Goal: Information Seeking & Learning: Learn about a topic

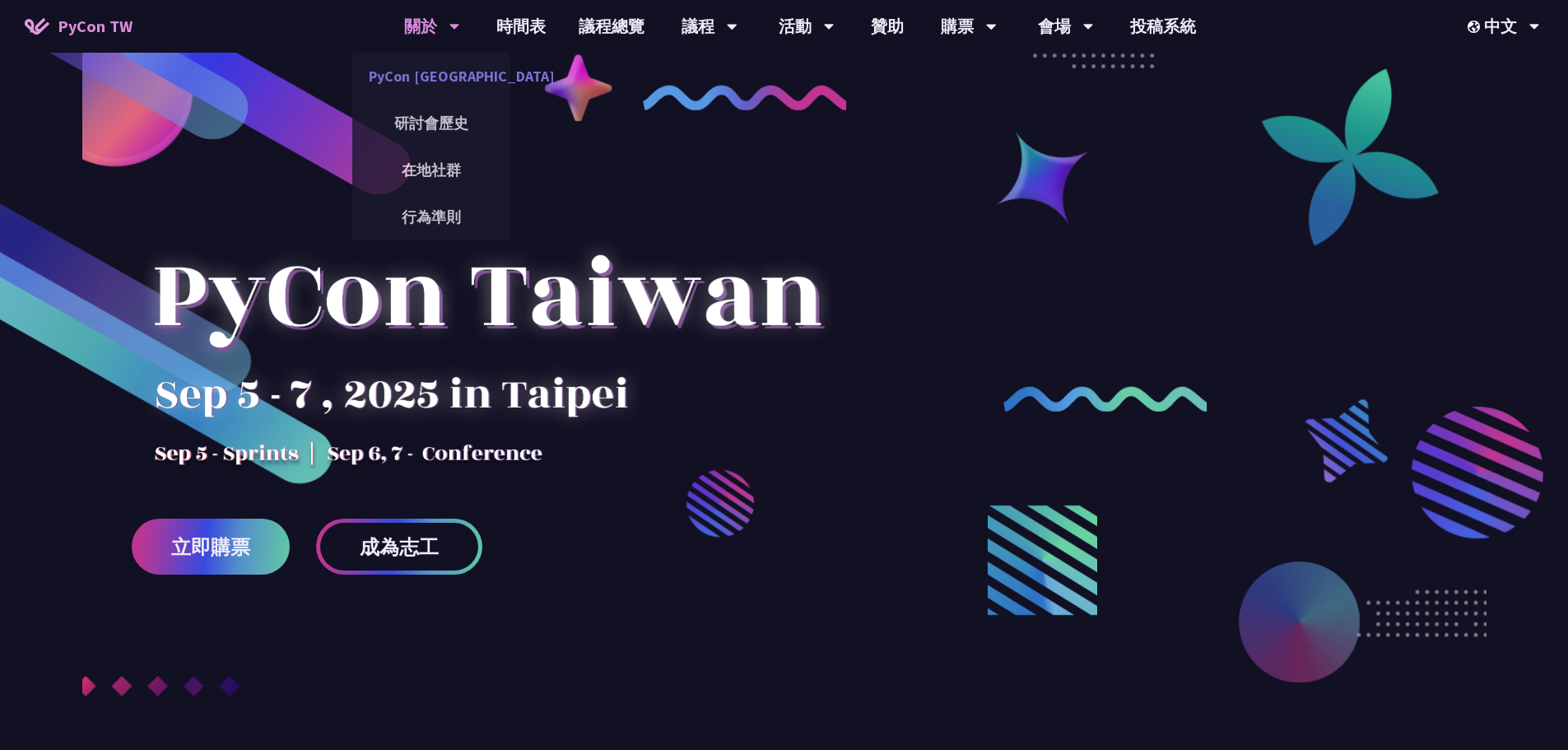
click at [438, 84] on link "PyCon [GEOGRAPHIC_DATA]" at bounding box center [432, 76] width 158 height 39
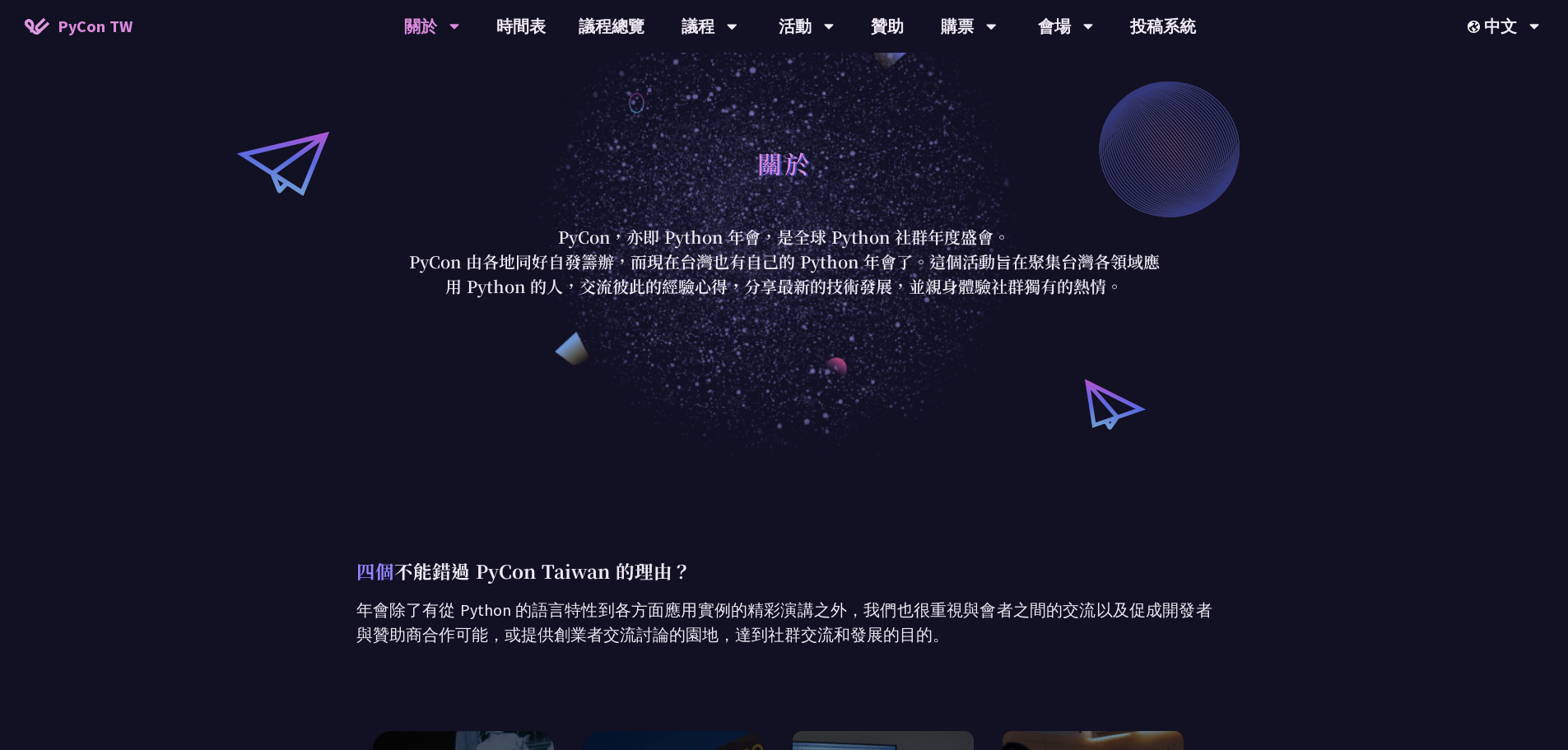
scroll to position [22, 0]
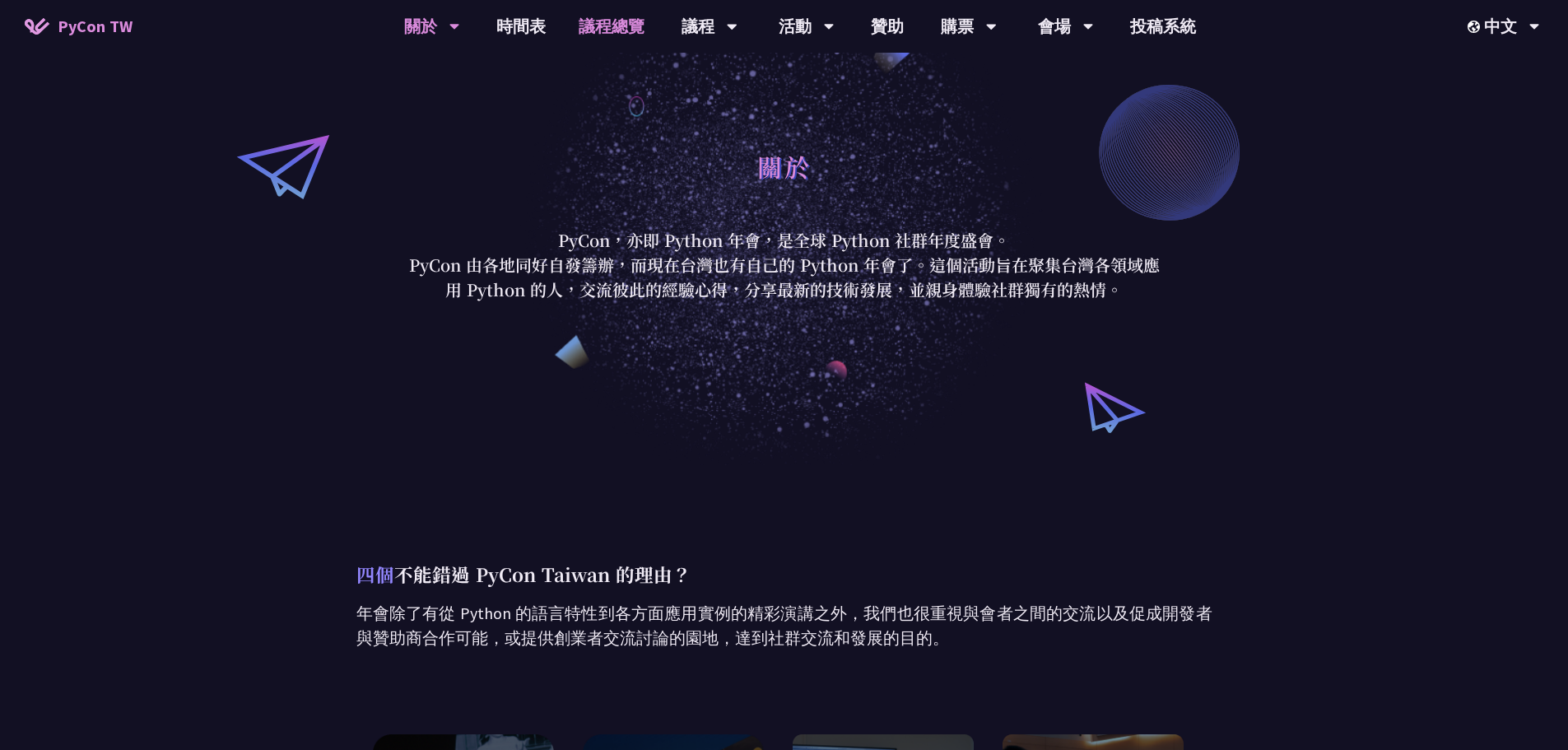
click at [593, 32] on link "議程總覽" at bounding box center [612, 26] width 99 height 53
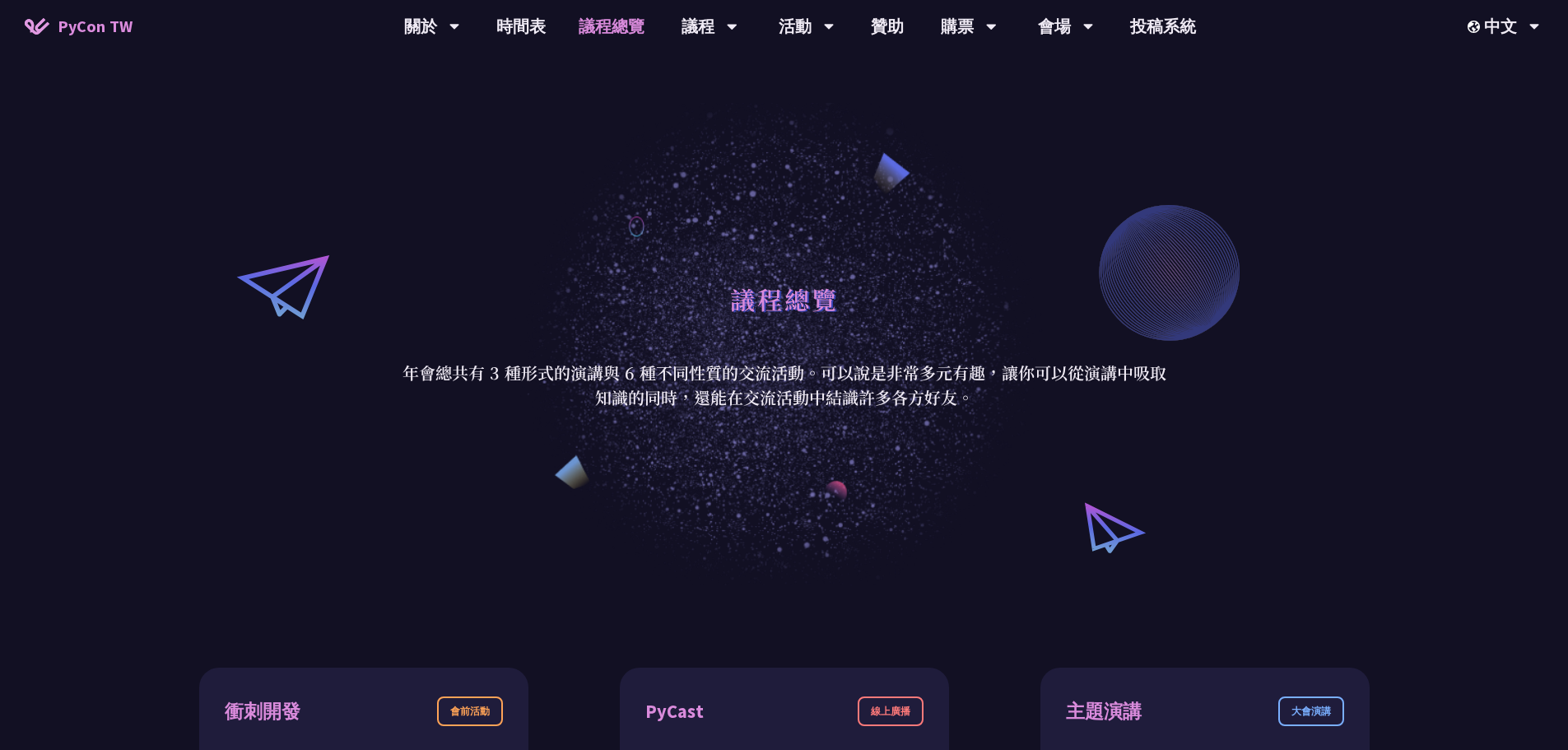
scroll to position [247, 0]
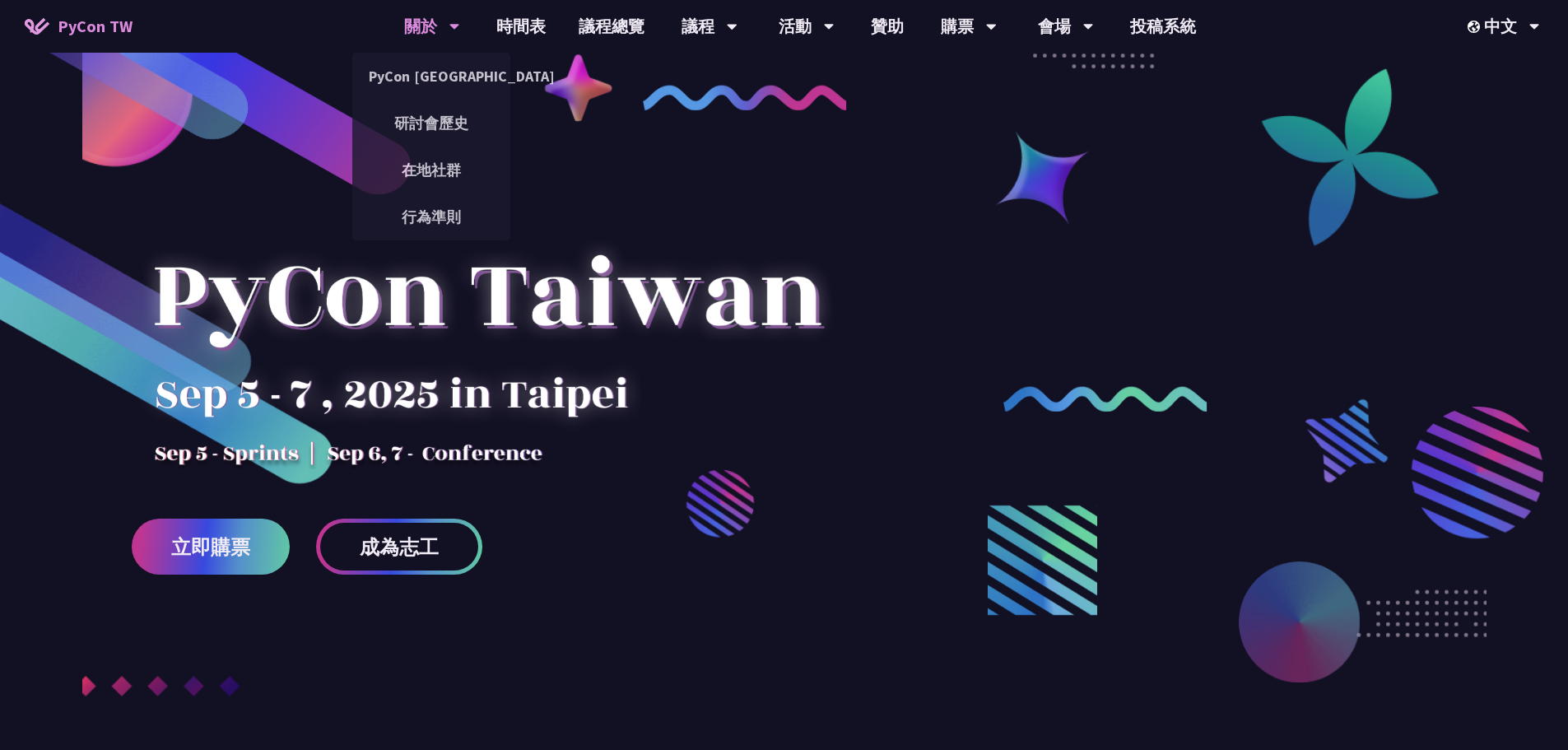
click at [425, 24] on div "關於" at bounding box center [432, 26] width 56 height 53
click at [445, 78] on link "PyCon [GEOGRAPHIC_DATA]" at bounding box center [432, 76] width 158 height 39
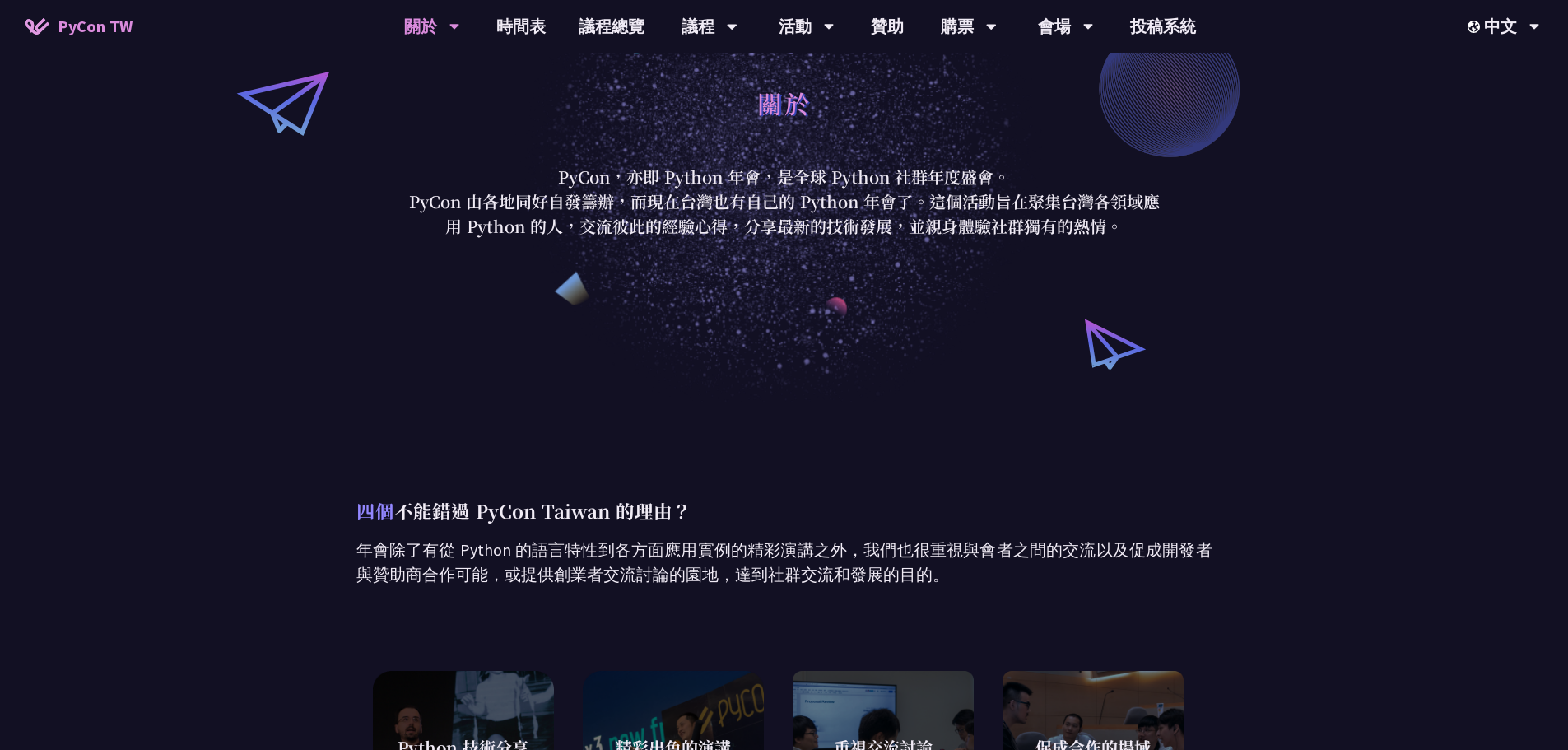
scroll to position [83, 0]
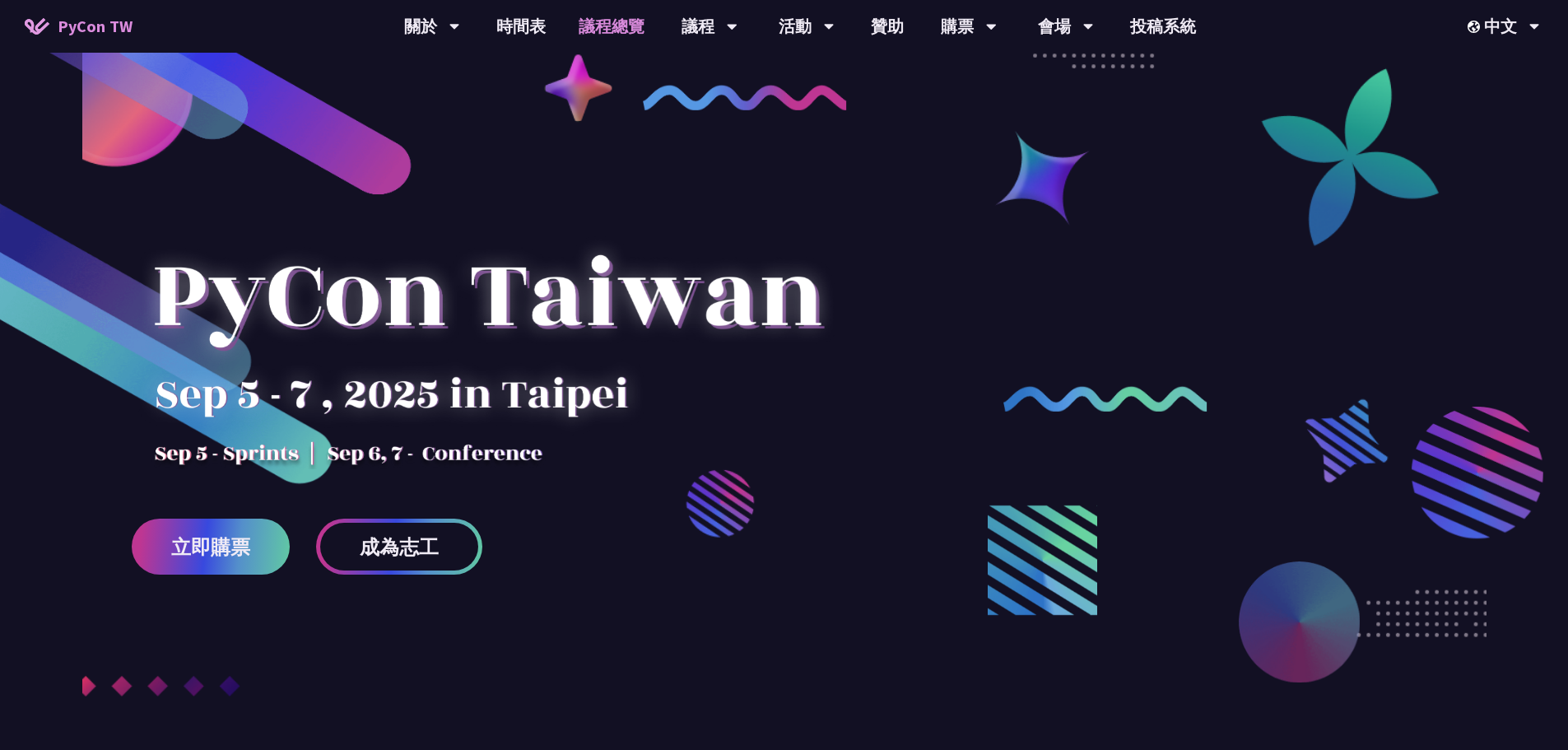
click at [617, 30] on link "議程總覽" at bounding box center [612, 26] width 99 height 53
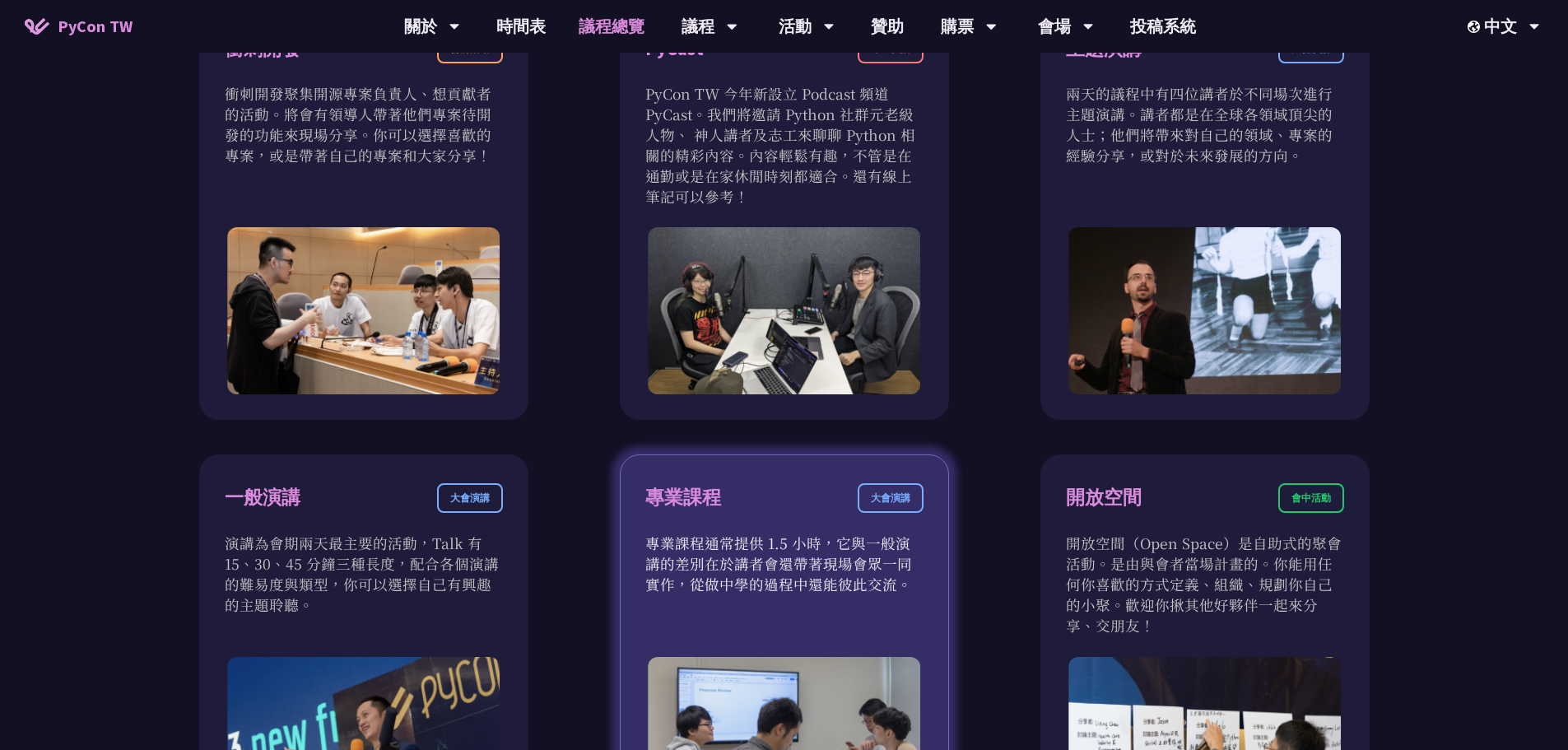
scroll to position [906, 0]
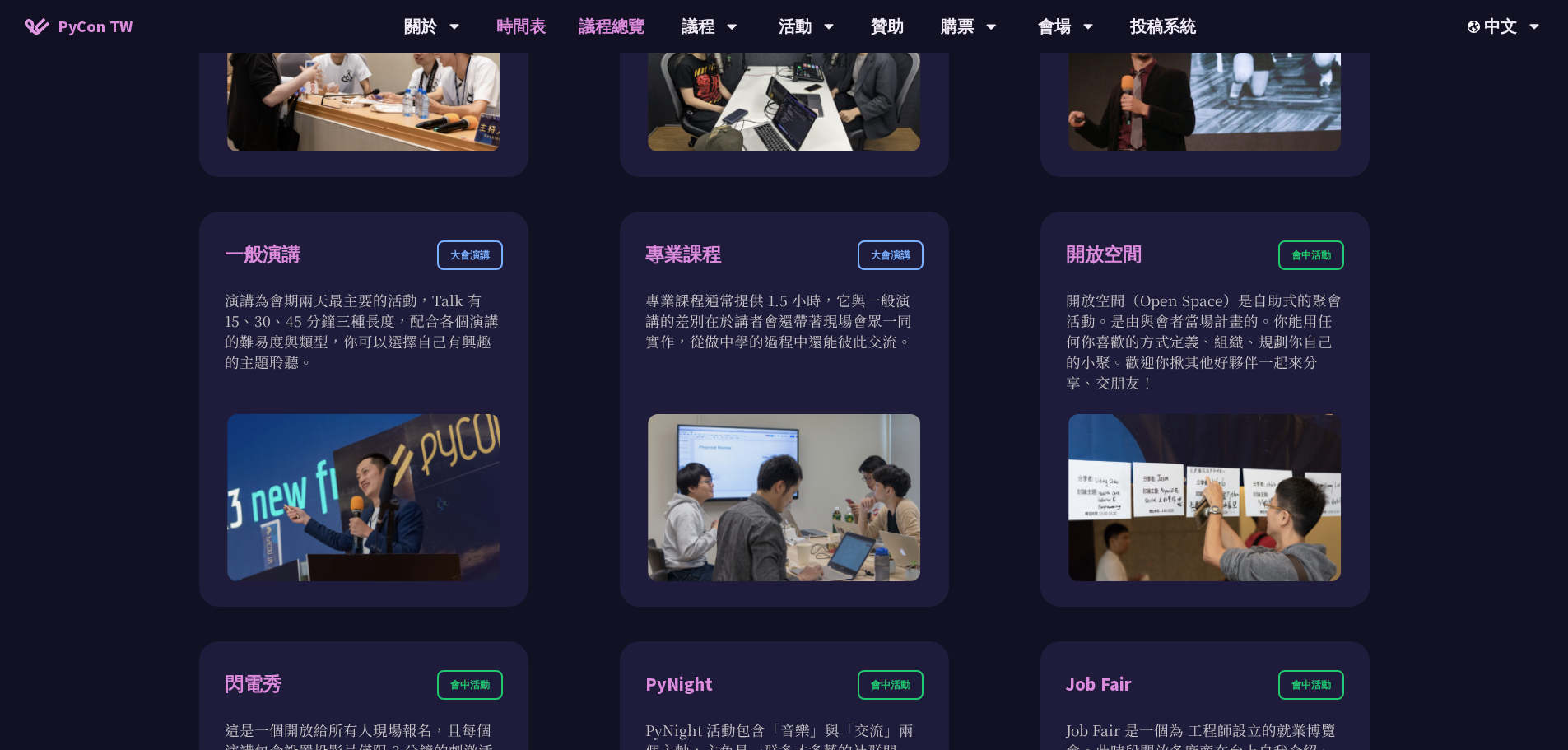
click at [523, 15] on link "時間表" at bounding box center [520, 26] width 83 height 53
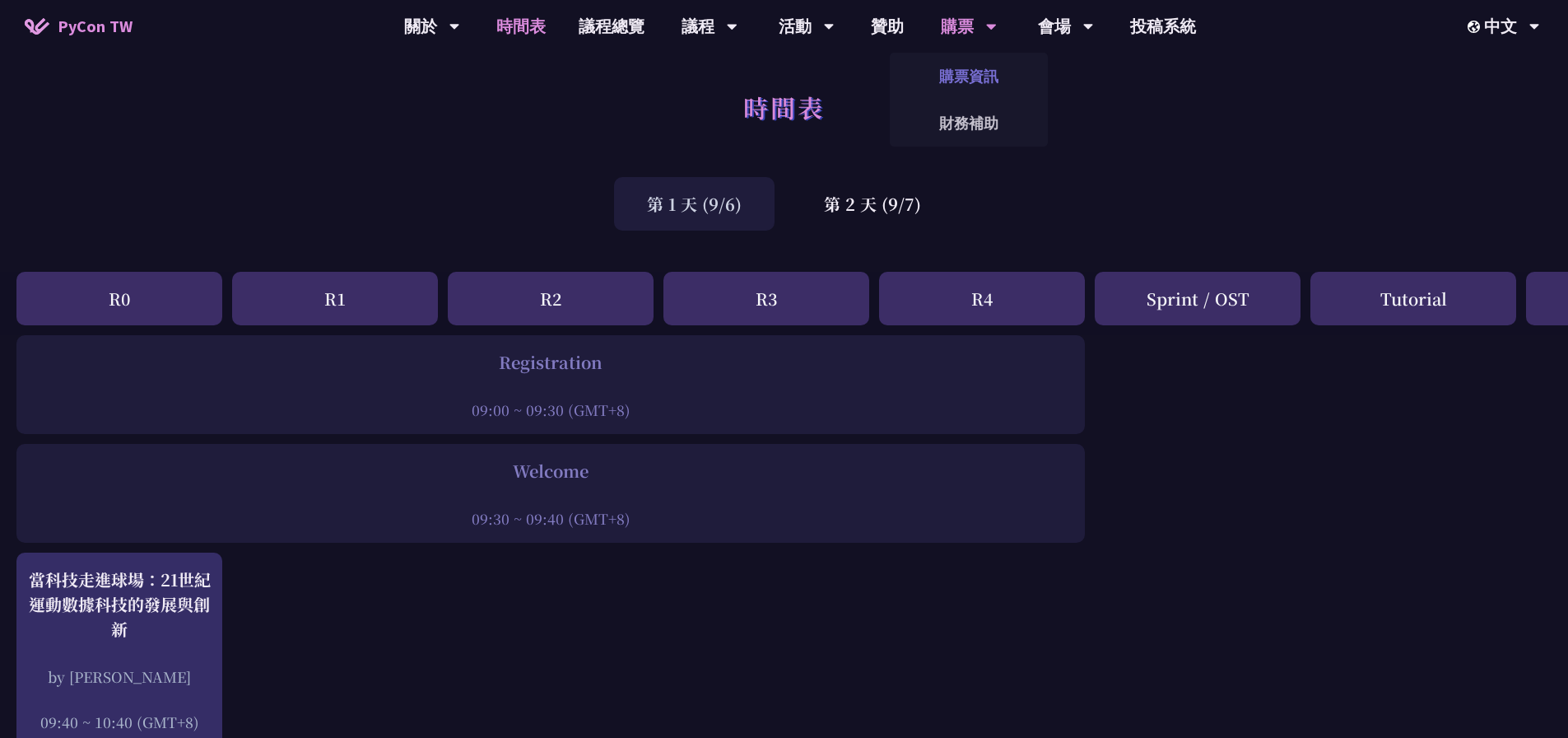
click at [965, 83] on link "購票資訊" at bounding box center [969, 76] width 158 height 39
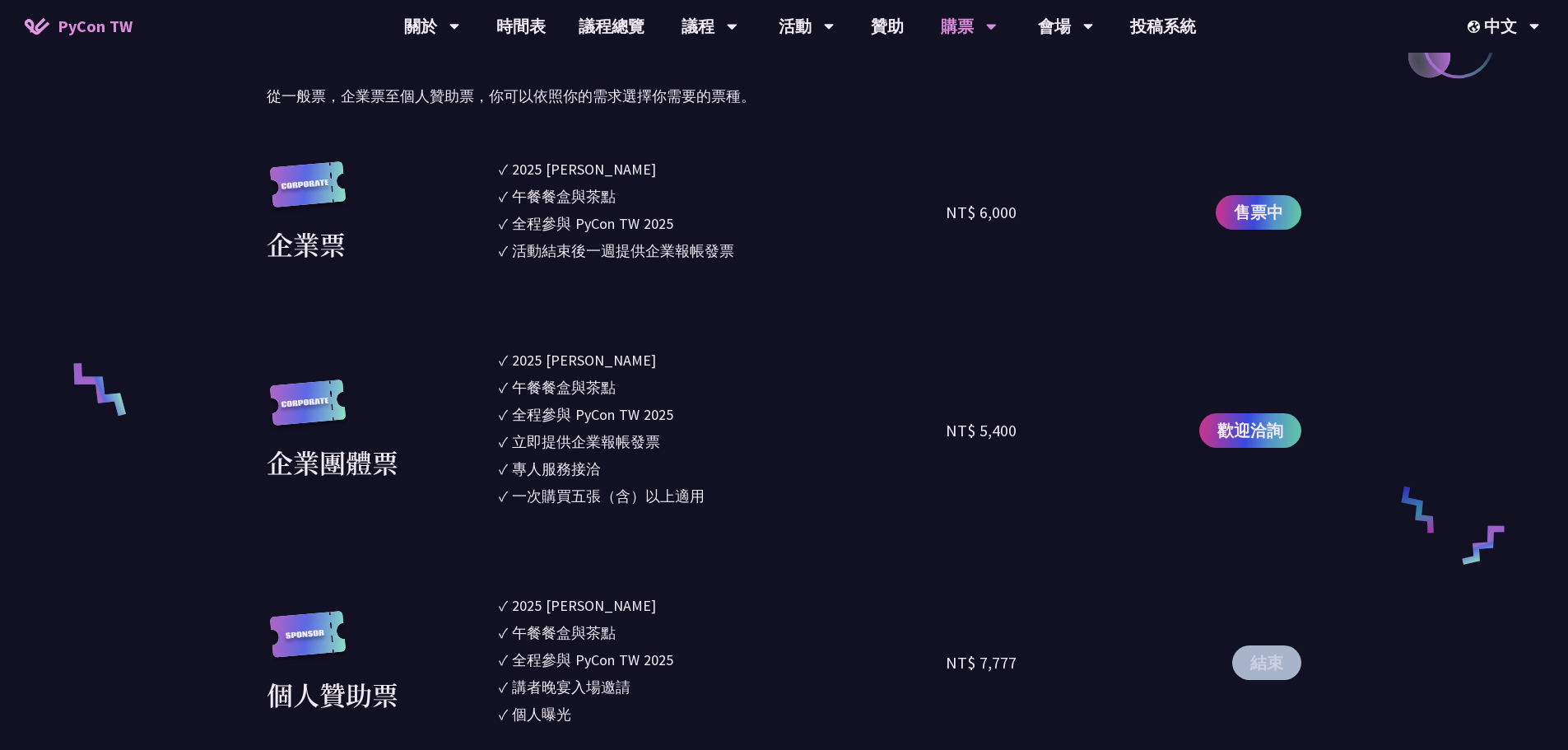
scroll to position [1071, 0]
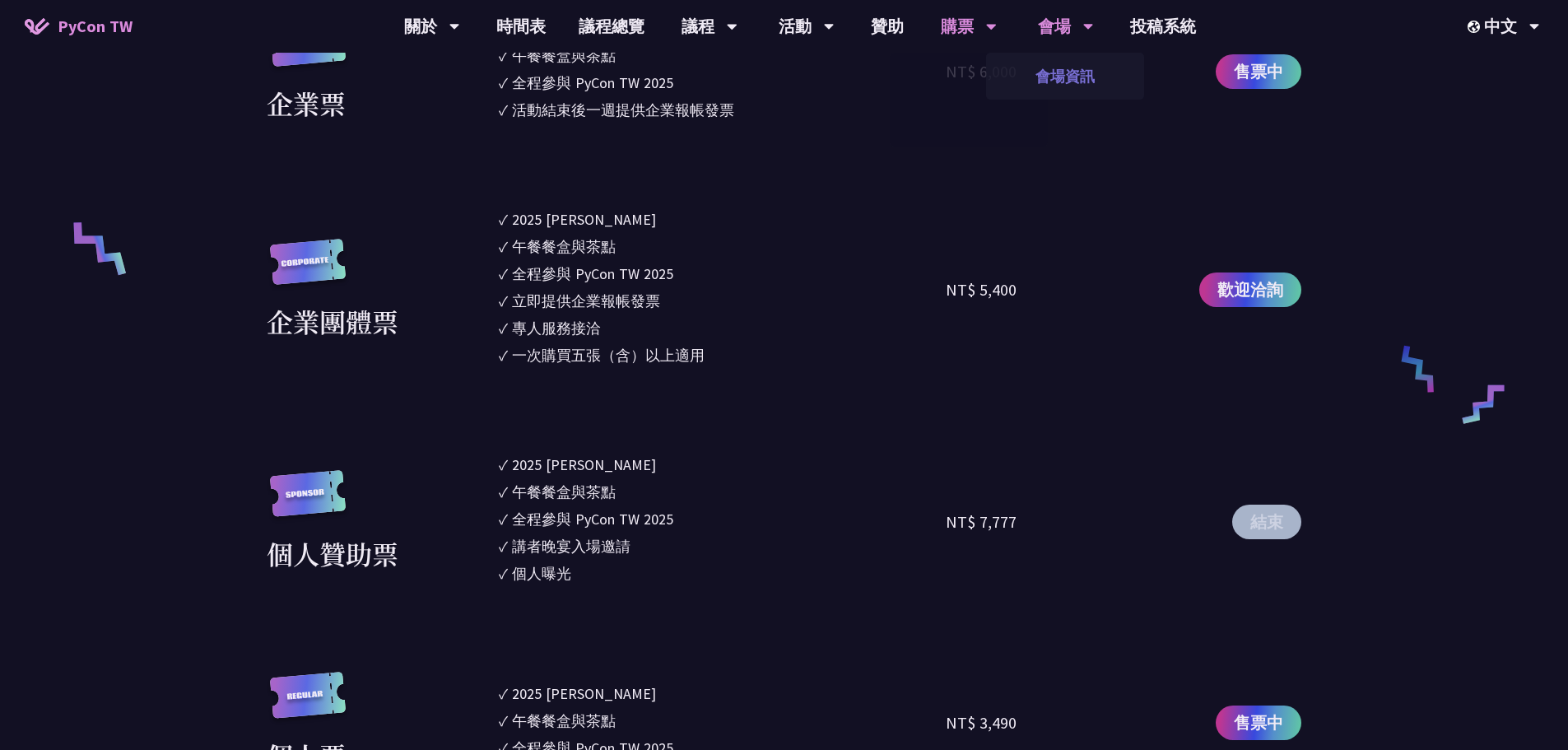
click at [1095, 75] on link "會場資訊" at bounding box center [1065, 76] width 158 height 39
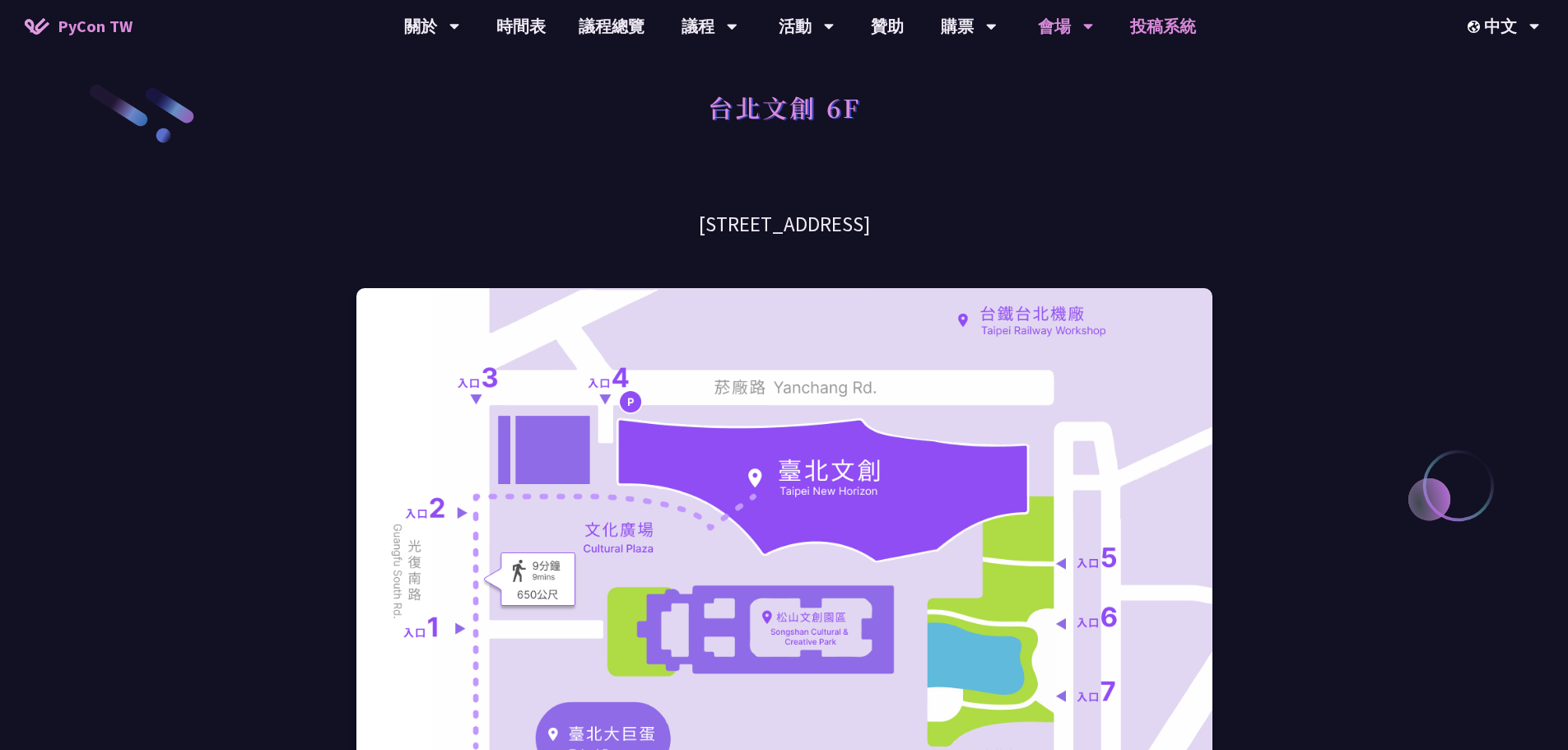
click at [1154, 32] on link "投稿系統" at bounding box center [1163, 26] width 99 height 53
